Goal: Information Seeking & Learning: Learn about a topic

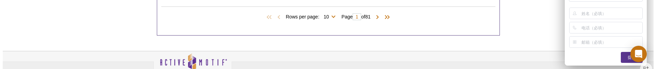
scroll to position [810, 0]
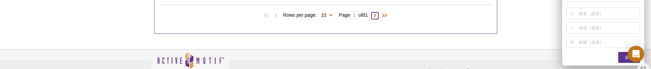
click at [378, 18] on span at bounding box center [374, 15] width 7 height 7
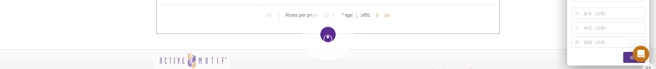
type input "2"
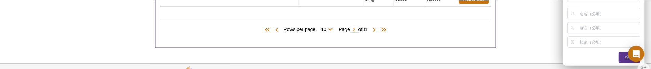
scroll to position [824, 0]
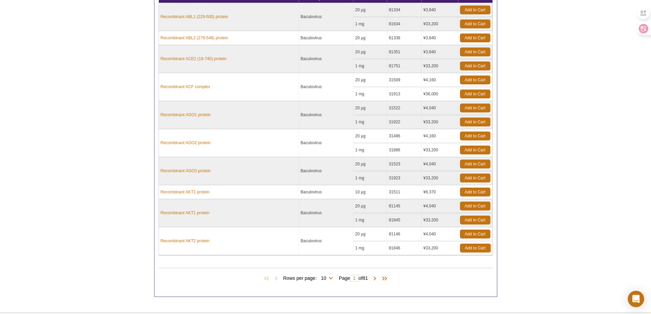
scroll to position [605, 0]
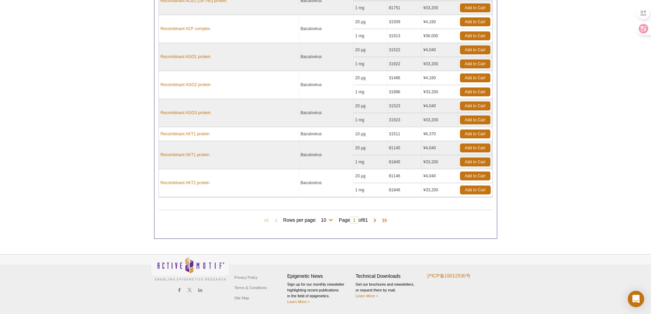
drag, startPoint x: 87, startPoint y: 155, endPoint x: 78, endPoint y: 152, distance: 9.3
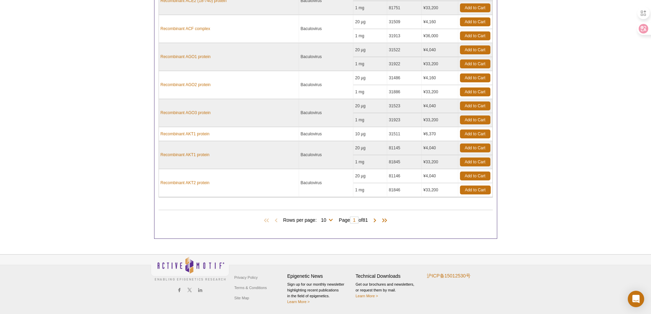
drag, startPoint x: 656, startPoint y: 289, endPoint x: 647, endPoint y: 320, distance: 32.7
drag, startPoint x: 196, startPoint y: 306, endPoint x: 273, endPoint y: 327, distance: 80.4
